Goal: Information Seeking & Learning: Learn about a topic

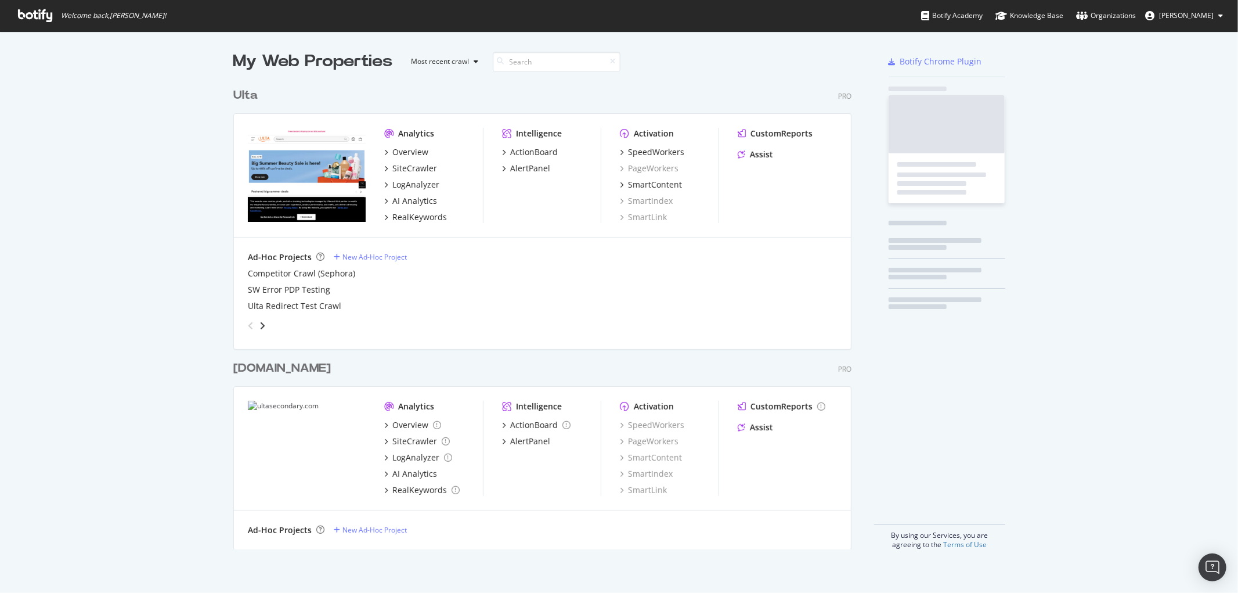
scroll to position [583, 1219]
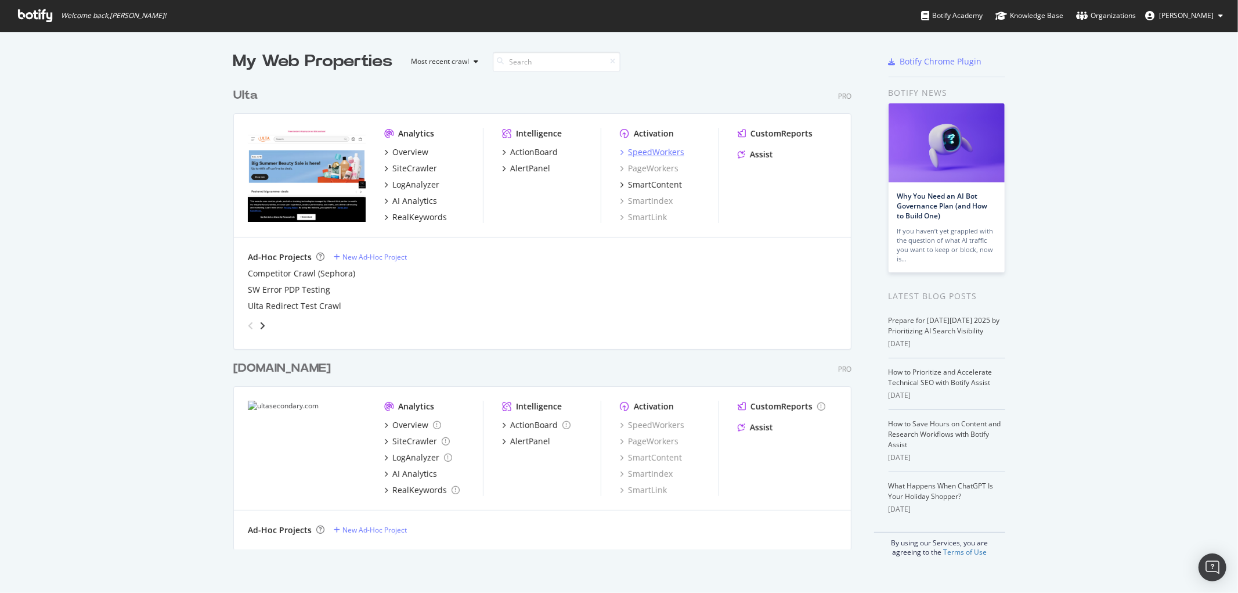
click at [648, 150] on div "SpeedWorkers" at bounding box center [656, 152] width 56 height 12
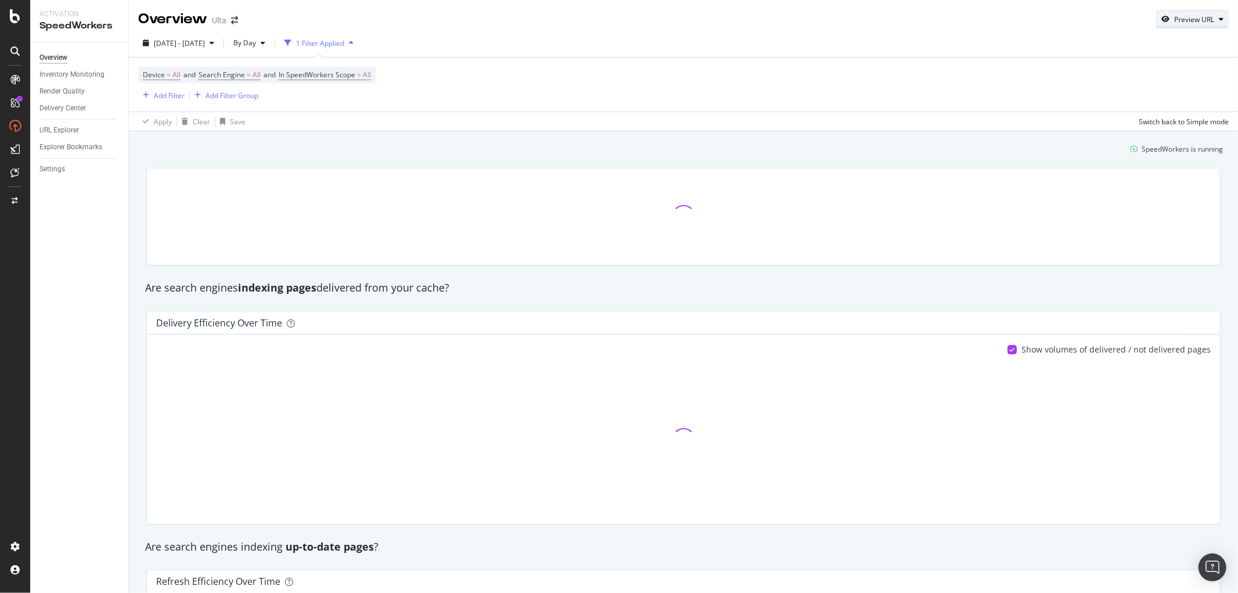
click at [1191, 17] on div "Preview URL" at bounding box center [1194, 20] width 40 height 10
drag, startPoint x: 1154, startPoint y: 75, endPoint x: 1167, endPoint y: 84, distance: 15.6
click at [1154, 74] on input "url" at bounding box center [1147, 73] width 127 height 20
paste input "https://www.ulta.com/p/1-step-3-in-1-formula-gel-polish-xlsImpprod16621456?sku=…"
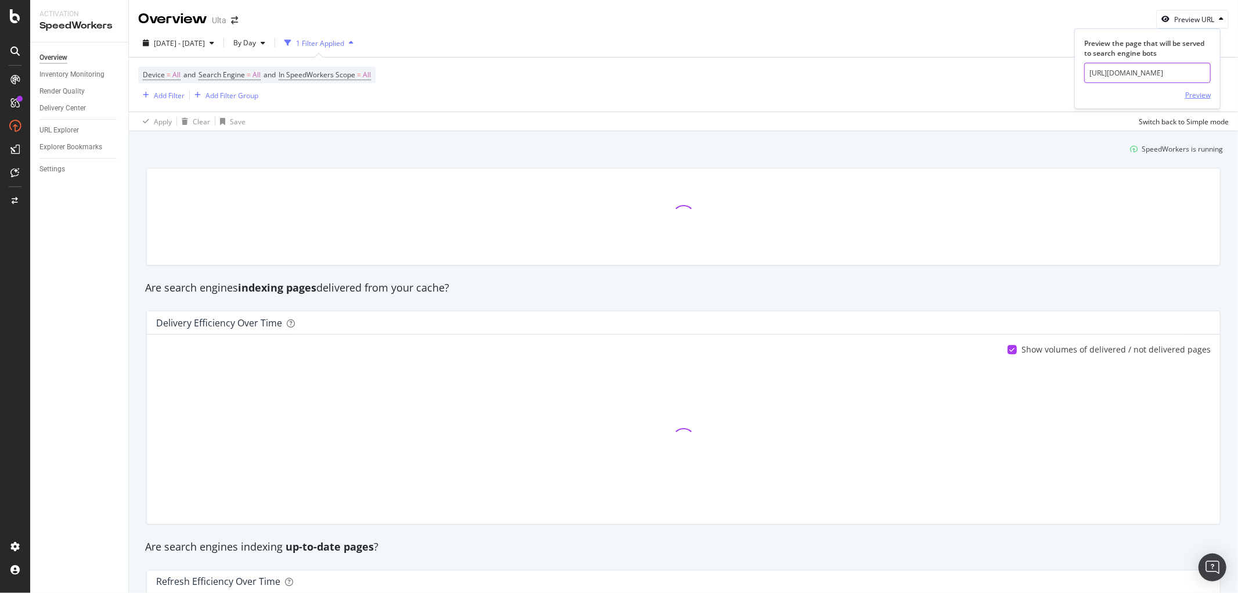
type input "https://www.ulta.com/p/1-step-3-in-1-formula-gel-polish-xlsImpprod16621456?sku=…"
click at [1189, 95] on div "Preview" at bounding box center [1198, 95] width 26 height 10
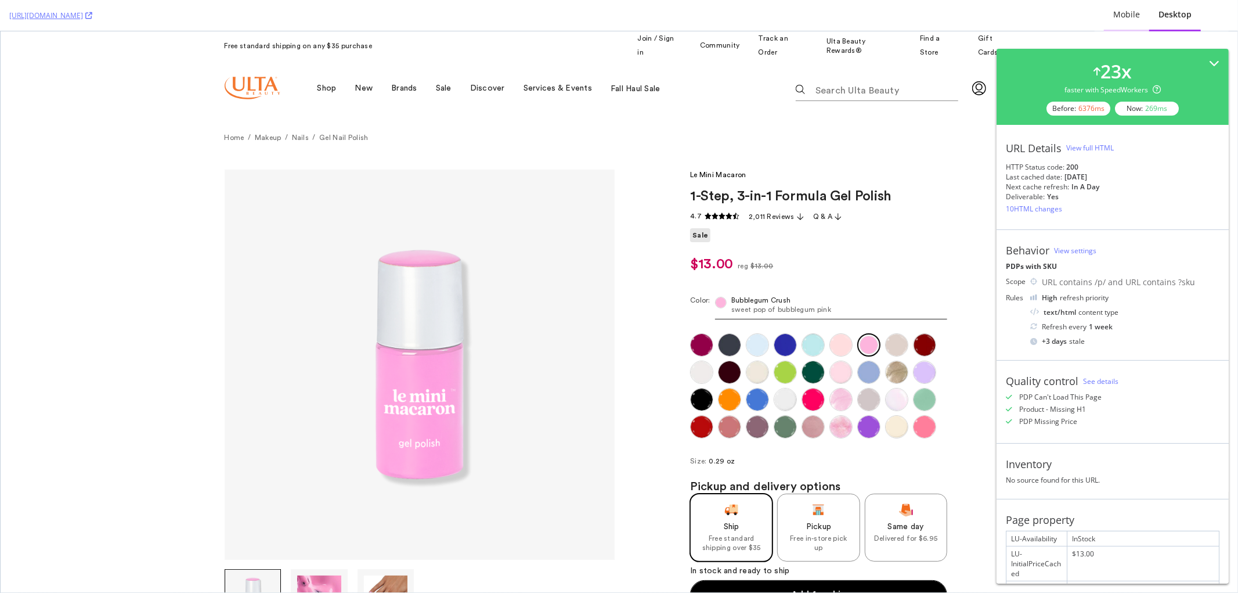
click at [1135, 9] on div "Mobile" at bounding box center [1126, 15] width 27 height 12
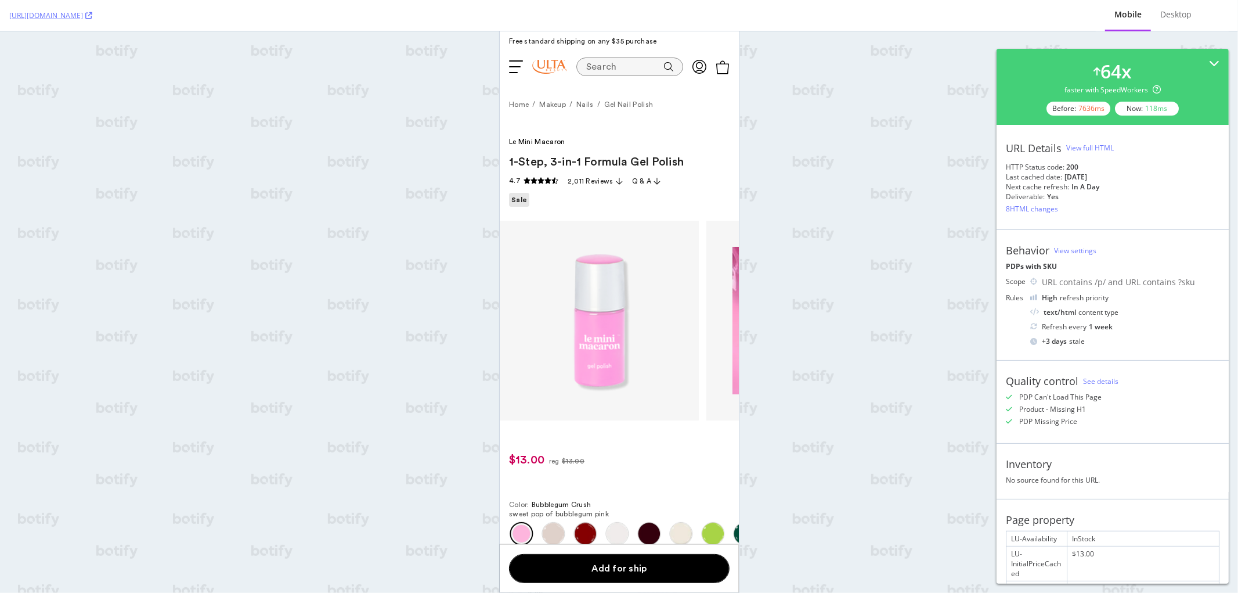
click at [1078, 145] on div "View full HTML" at bounding box center [1090, 148] width 48 height 10
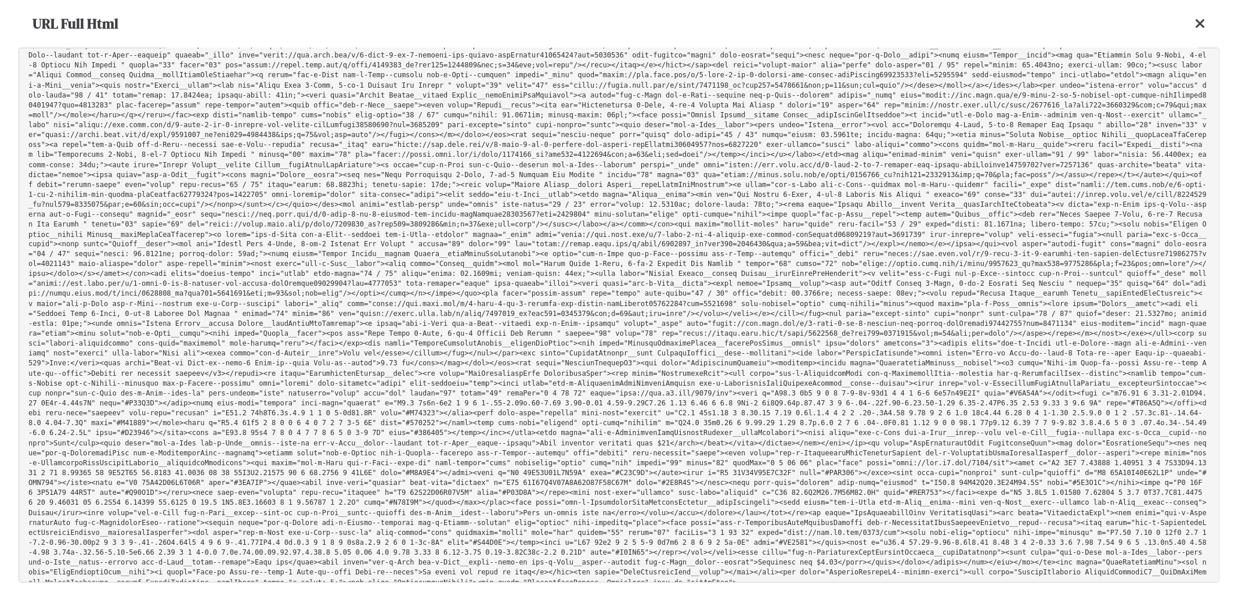
scroll to position [34962, 0]
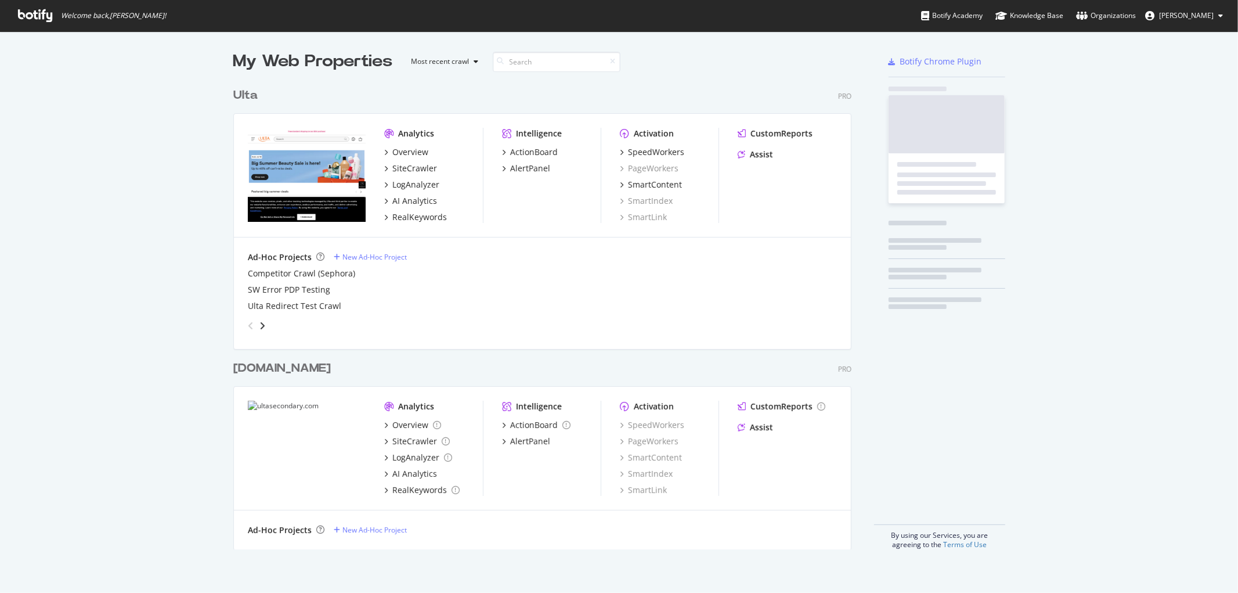
scroll to position [466, 618]
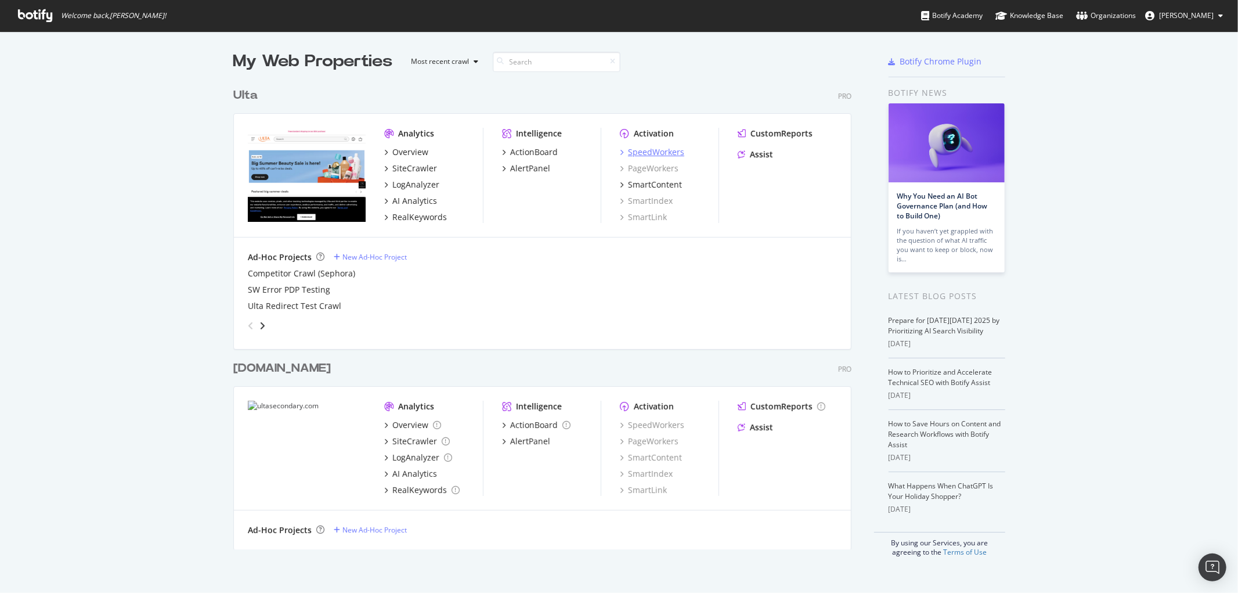
click at [656, 151] on div "SpeedWorkers" at bounding box center [656, 152] width 56 height 12
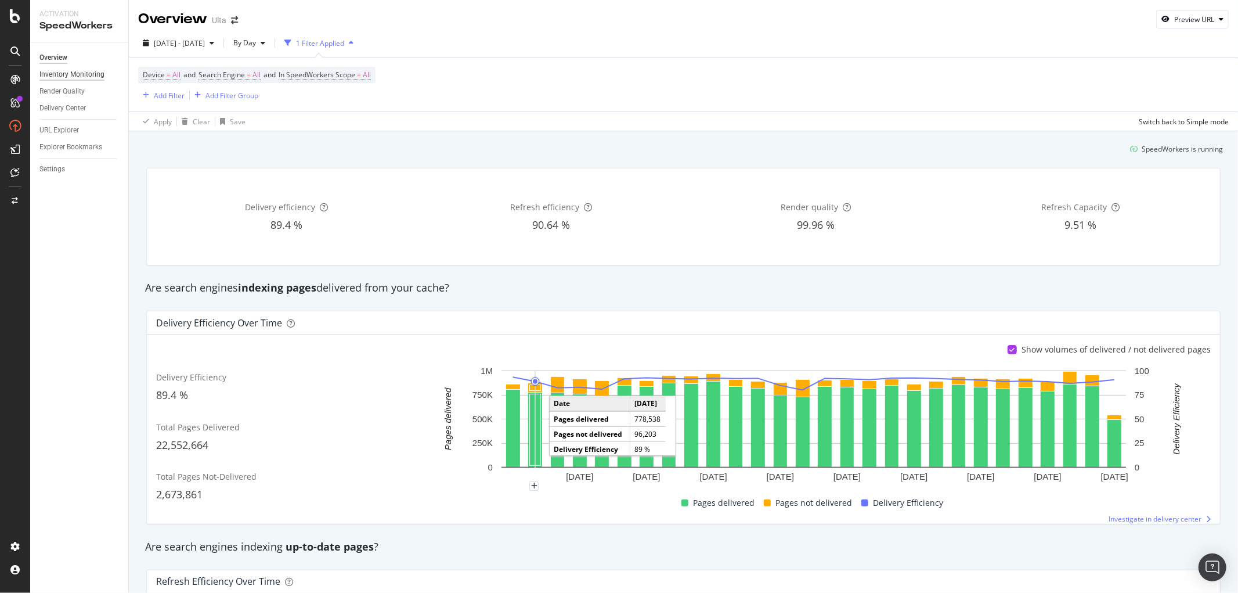
click at [59, 73] on div "Inventory Monitoring" at bounding box center [71, 74] width 65 height 12
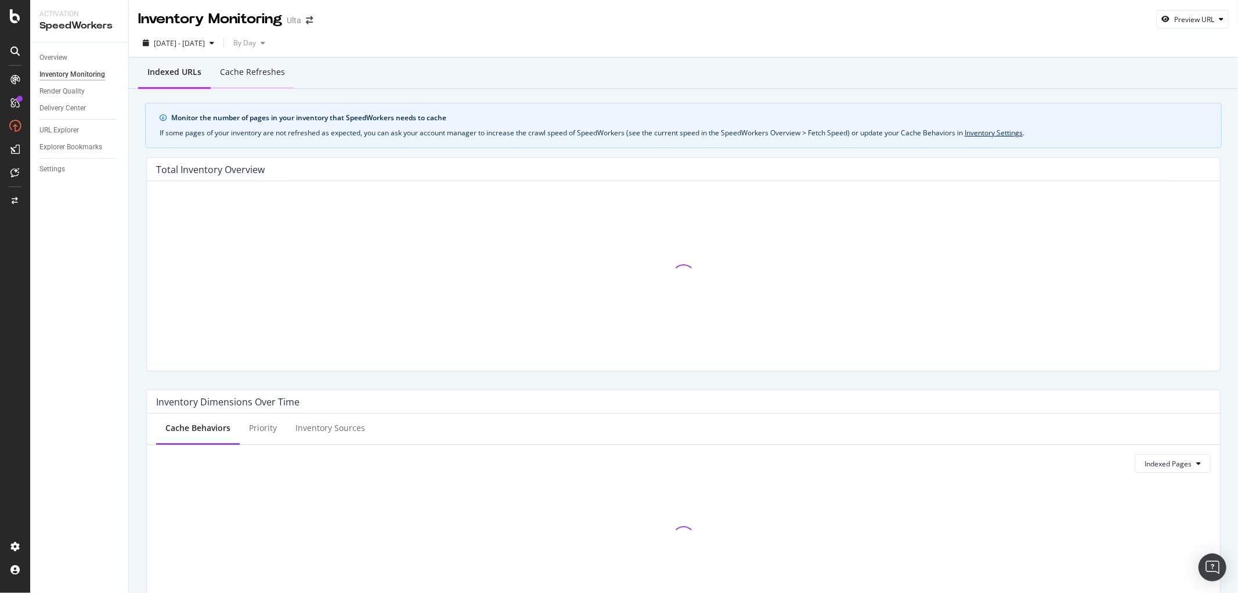
click at [259, 68] on div "Cache refreshes" at bounding box center [252, 72] width 65 height 12
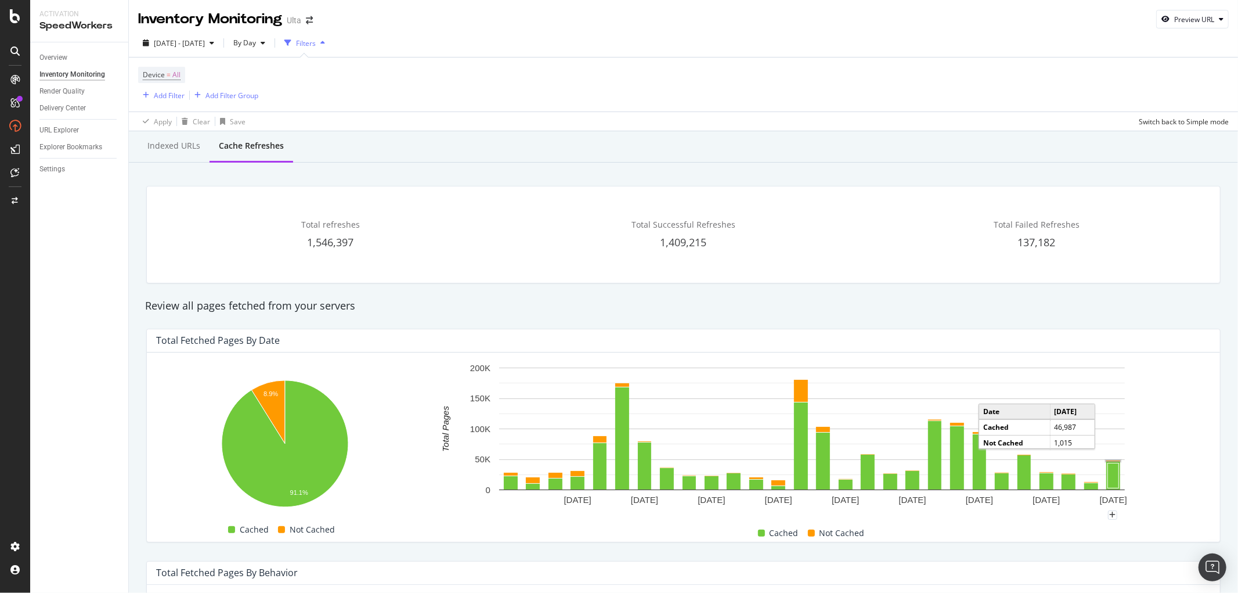
click at [1107, 462] on rect "A chart." at bounding box center [1114, 461] width 16 height 2
click at [171, 94] on div "Add Filter" at bounding box center [169, 96] width 31 height 10
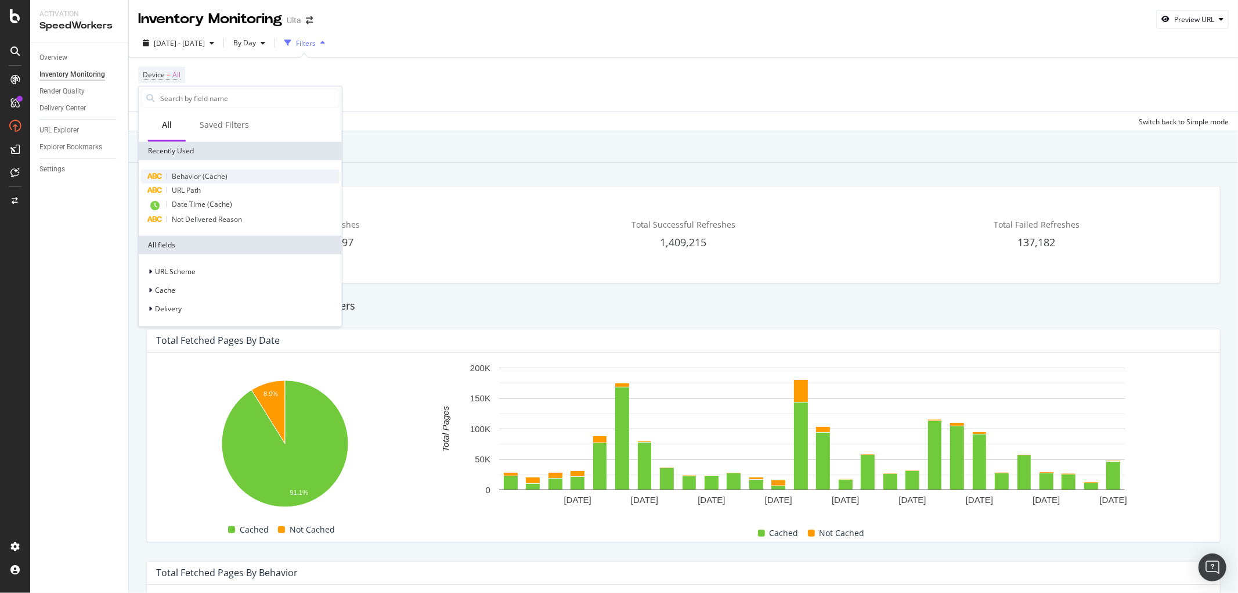
click at [207, 173] on span "Behavior (Cache)" at bounding box center [200, 176] width 56 height 10
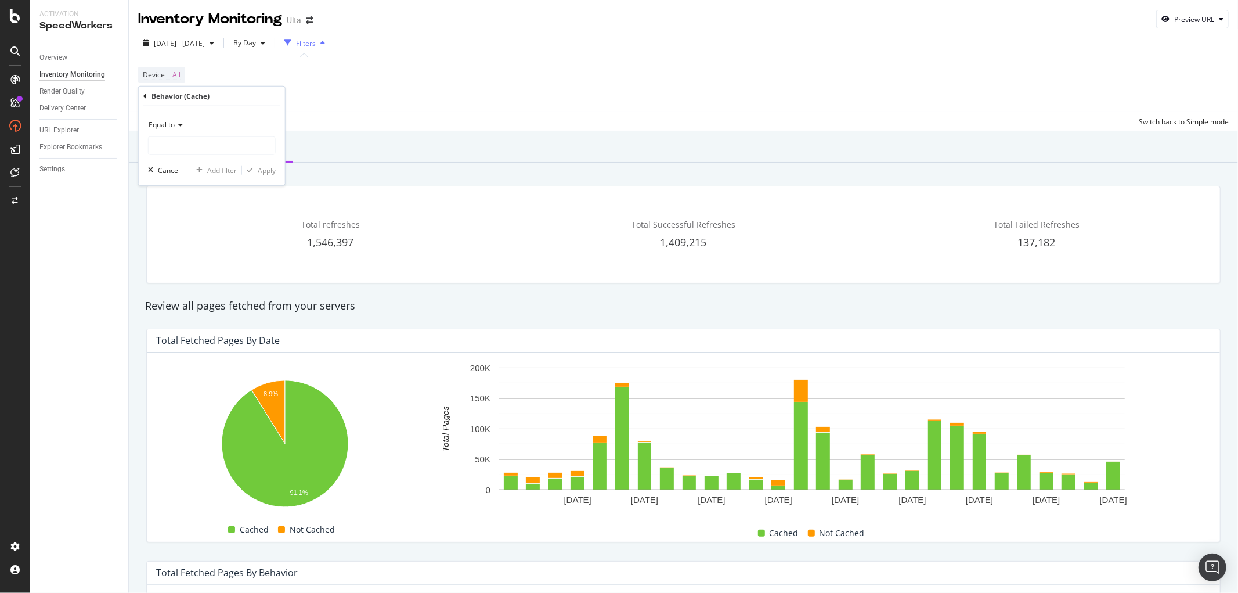
click at [183, 128] on div "Equal to" at bounding box center [212, 124] width 128 height 19
click at [228, 124] on div "Equal to" at bounding box center [212, 124] width 128 height 19
click at [219, 154] on div "Fetching suggestions" at bounding box center [212, 145] width 128 height 19
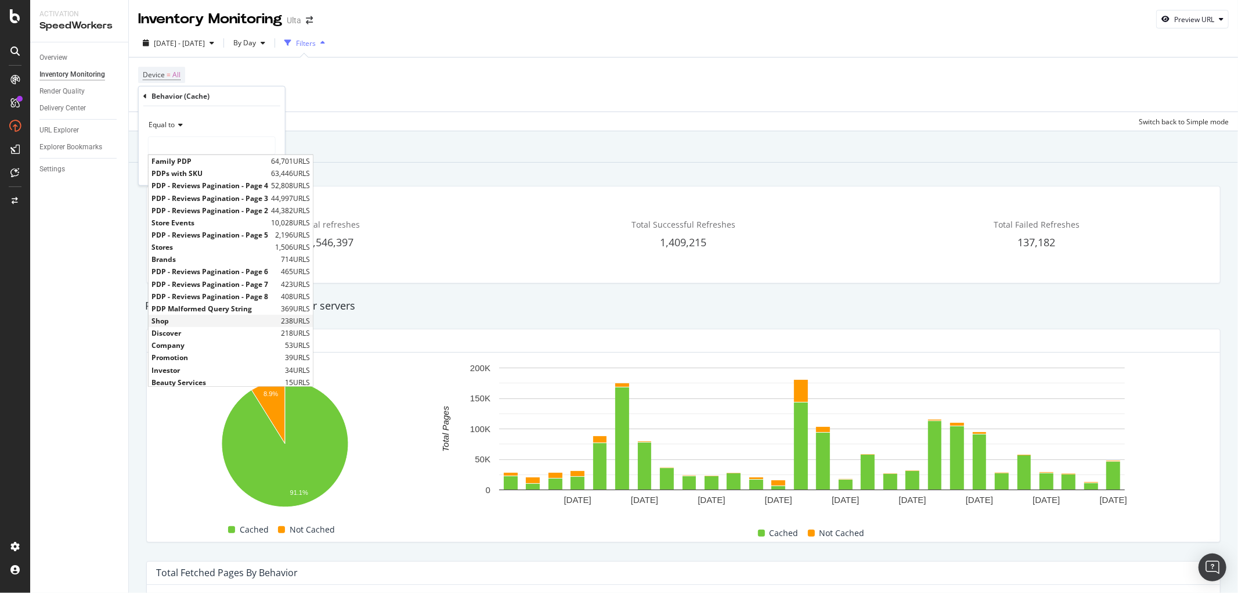
click at [209, 324] on span "Shop" at bounding box center [214, 321] width 127 height 10
type input "Shop"
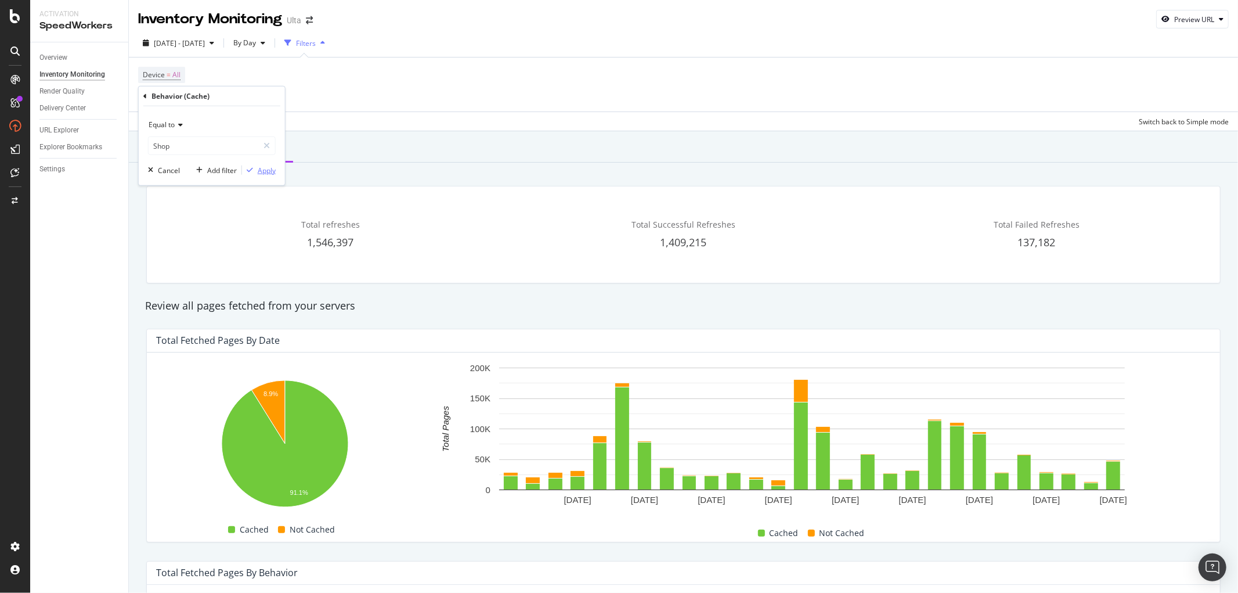
click at [263, 169] on div "Apply" at bounding box center [267, 170] width 18 height 10
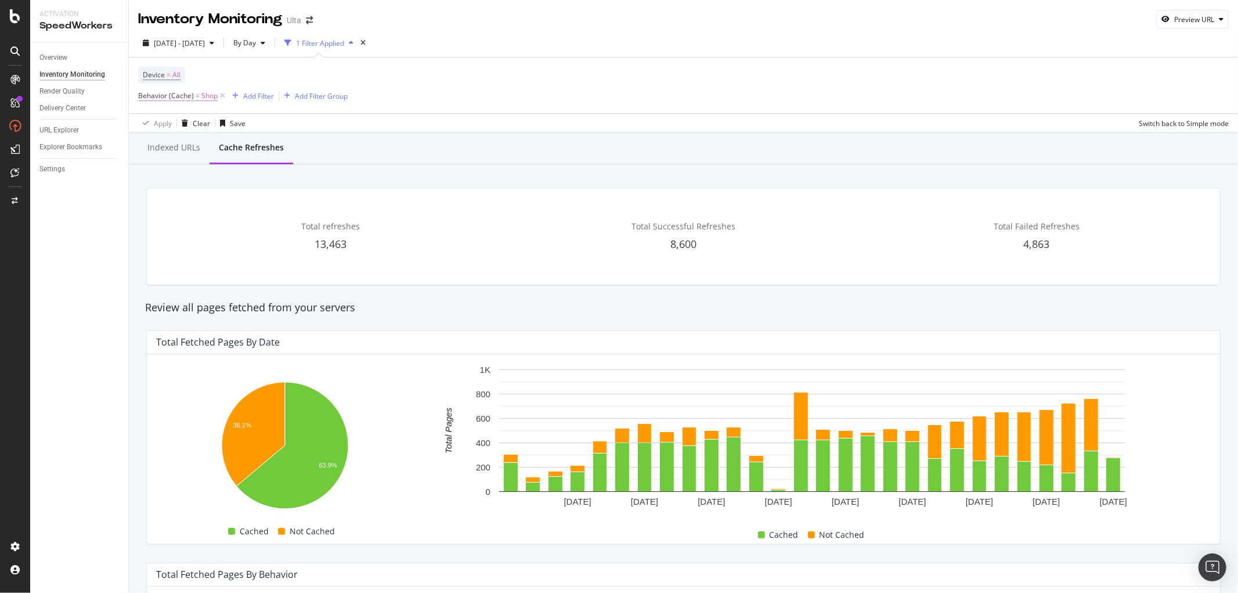
click at [205, 97] on span "Shop" at bounding box center [209, 96] width 16 height 16
click at [207, 141] on input "Shop" at bounding box center [204, 145] width 110 height 19
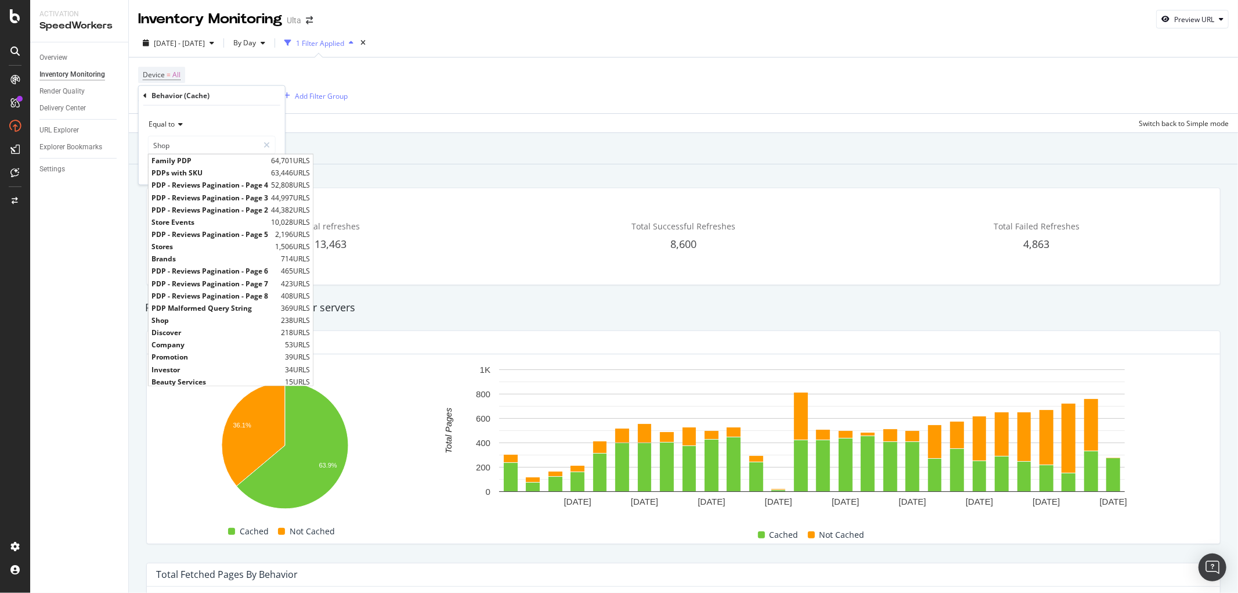
click at [183, 174] on span "PDPs with SKU" at bounding box center [209, 173] width 117 height 10
type input "PDPs with SKU"
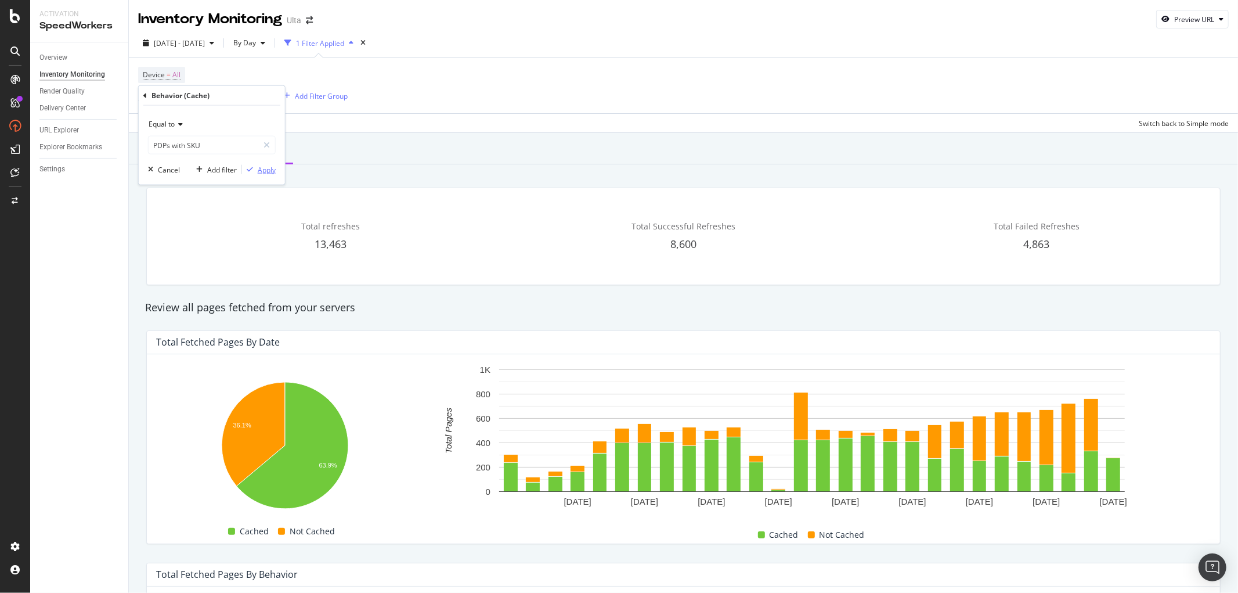
click at [257, 169] on div "button" at bounding box center [250, 169] width 16 height 7
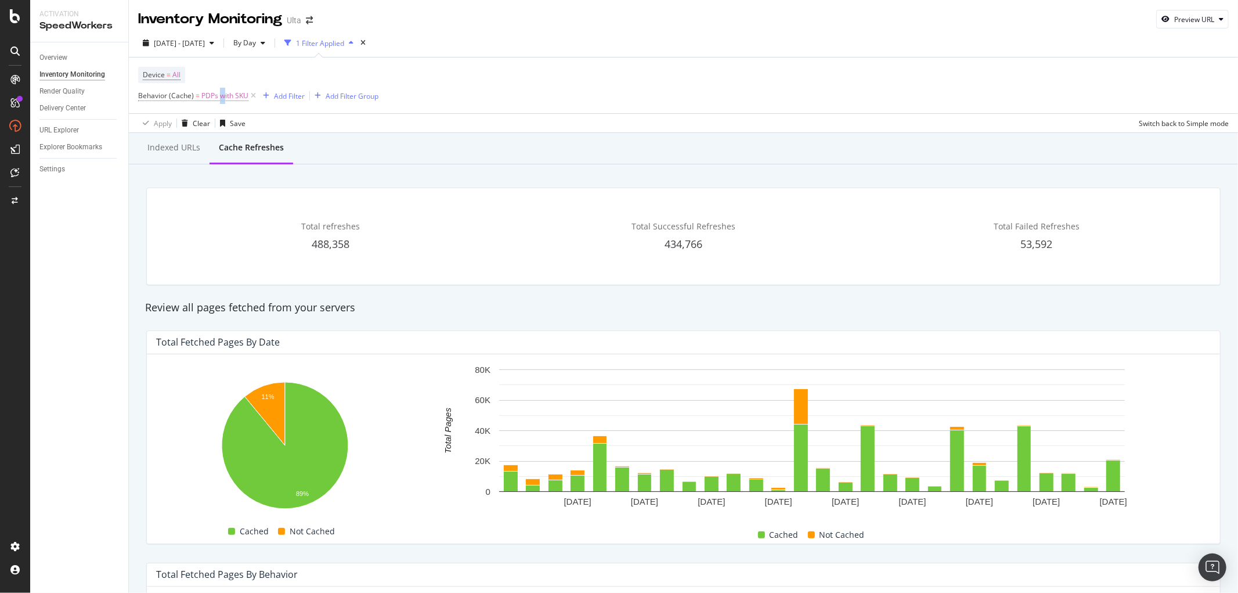
click at [222, 100] on span "PDPs with SKU" at bounding box center [224, 96] width 47 height 16
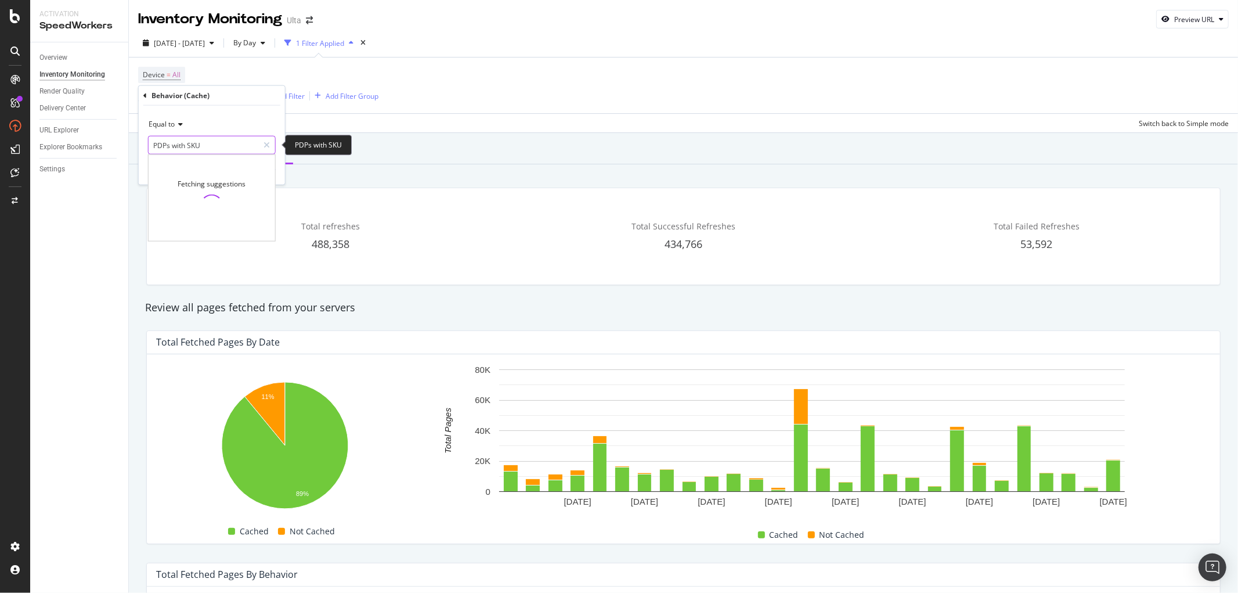
click at [232, 146] on input "PDPs with SKU" at bounding box center [204, 145] width 110 height 19
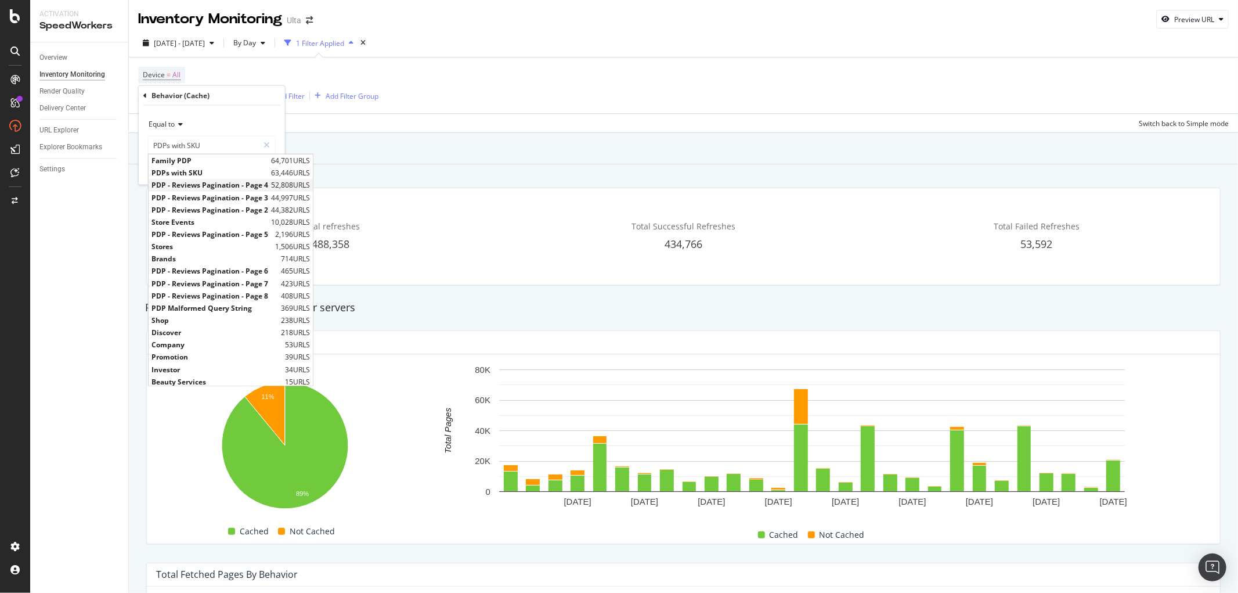
click at [240, 184] on span "PDP - Reviews Pagination - Page 4" at bounding box center [209, 185] width 117 height 10
click at [236, 144] on input "PDP - Reviews Pagination - Page 4" at bounding box center [204, 145] width 110 height 19
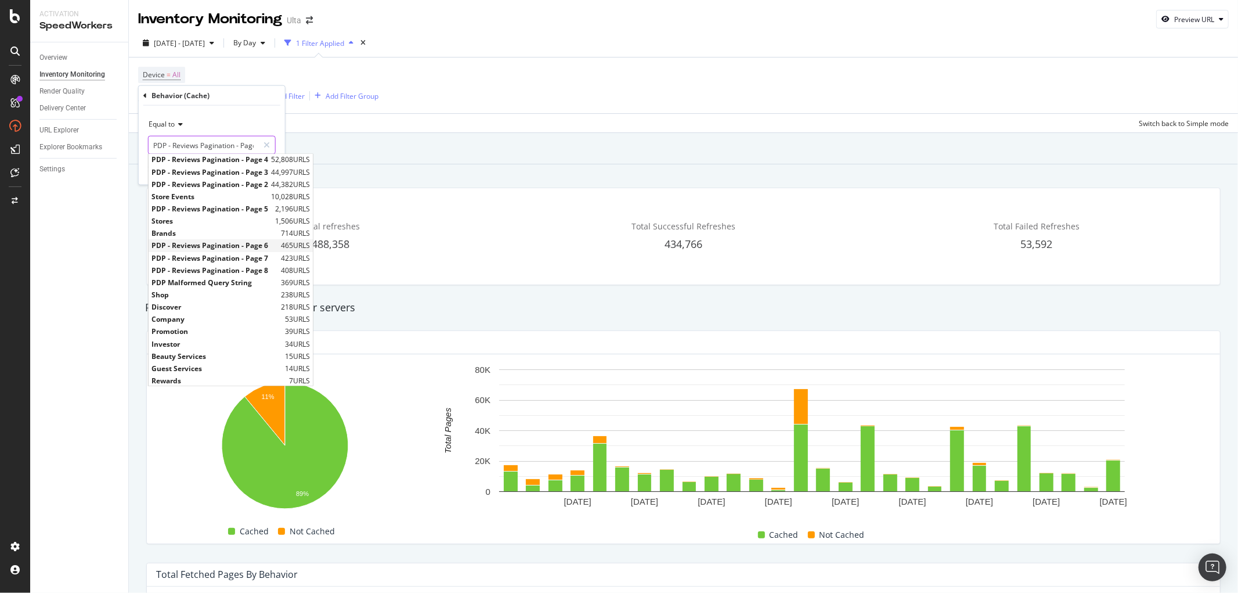
scroll to position [12, 0]
click at [195, 311] on span "Shop" at bounding box center [214, 309] width 127 height 10
type input "Shop"
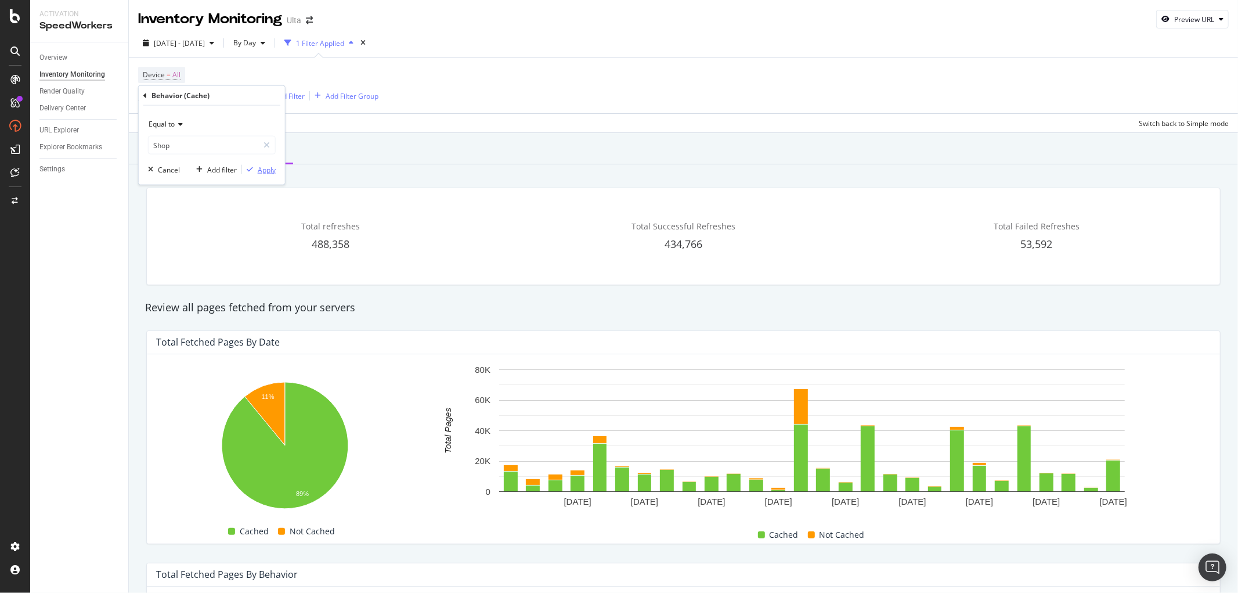
drag, startPoint x: 259, startPoint y: 168, endPoint x: 8, endPoint y: 299, distance: 283.5
click at [259, 169] on div "Apply" at bounding box center [267, 169] width 18 height 10
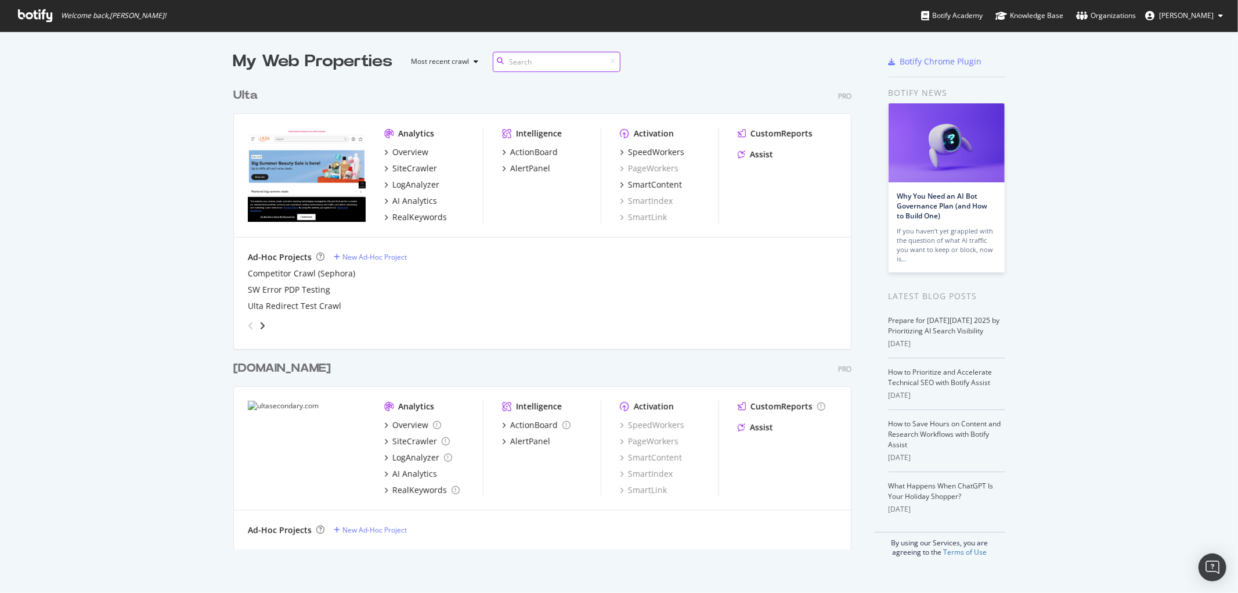
scroll to position [466, 618]
click at [413, 183] on div "LogAnalyzer" at bounding box center [415, 185] width 47 height 12
